Goal: Use online tool/utility

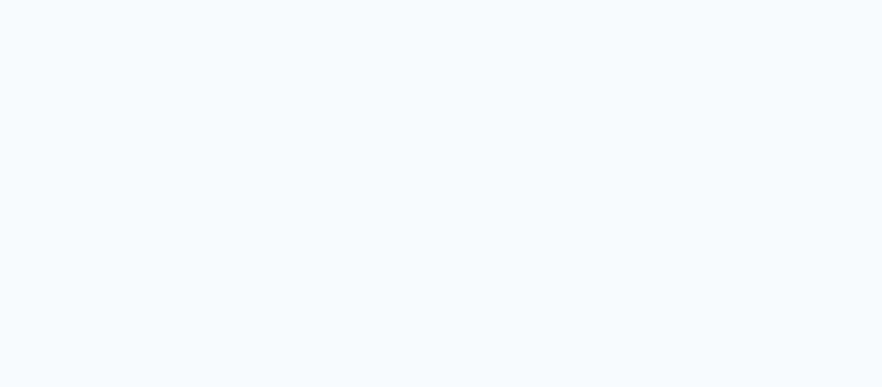
click at [488, 101] on quentale-app at bounding box center [441, 193] width 882 height 387
